Goal: Transaction & Acquisition: Obtain resource

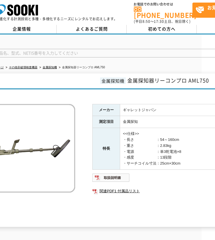
scroll to position [2, 14]
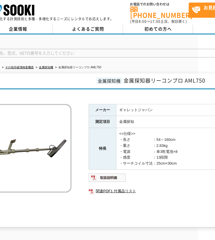
scroll to position [2, 17]
click at [108, 173] on img at bounding box center [106, 177] width 37 height 9
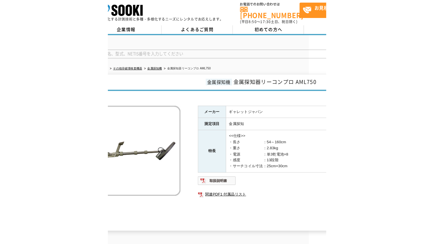
scroll to position [2, 0]
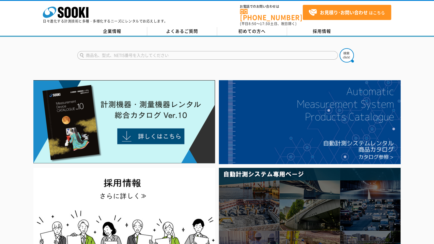
click at [203, 54] on input "text" at bounding box center [207, 55] width 260 height 9
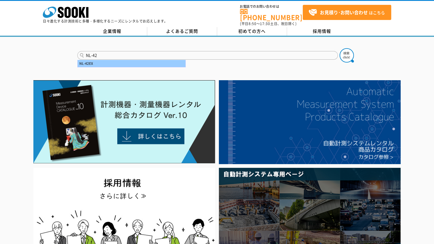
click at [153, 61] on div "NL-42EX" at bounding box center [132, 63] width 108 height 7
type input "NL-42EX"
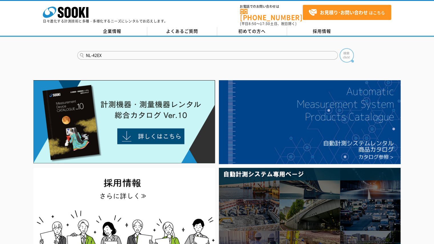
click at [349, 56] on img at bounding box center [346, 55] width 14 height 14
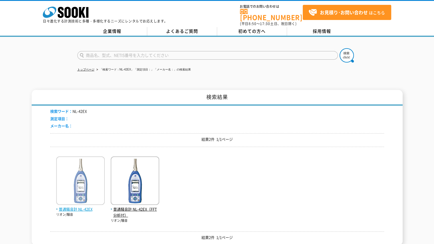
click at [82, 188] on img at bounding box center [80, 181] width 48 height 50
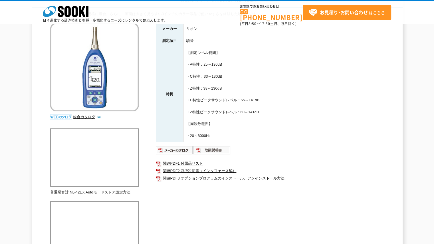
scroll to position [57, 0]
click at [221, 145] on img at bounding box center [211, 149] width 37 height 9
